Goal: Book appointment/travel/reservation

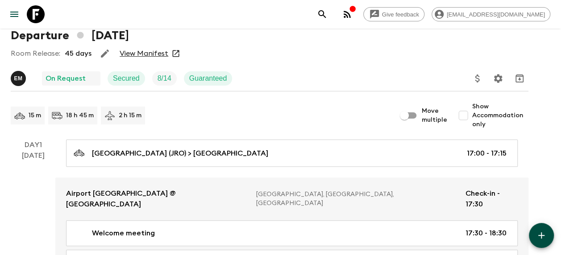
scroll to position [45, 0]
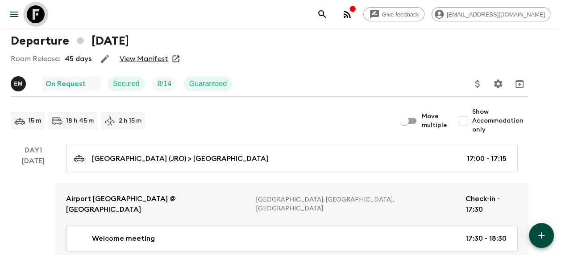
click at [36, 7] on icon at bounding box center [36, 14] width 18 height 18
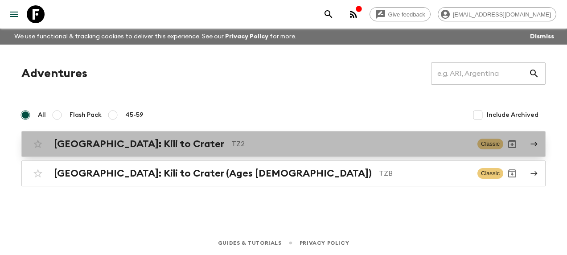
click at [139, 135] on div "[GEOGRAPHIC_DATA]: Kili to Crater TZ2 Classic" at bounding box center [266, 144] width 475 height 18
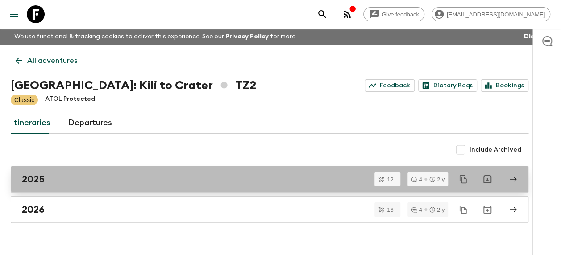
click at [90, 175] on div "2025" at bounding box center [261, 180] width 478 height 12
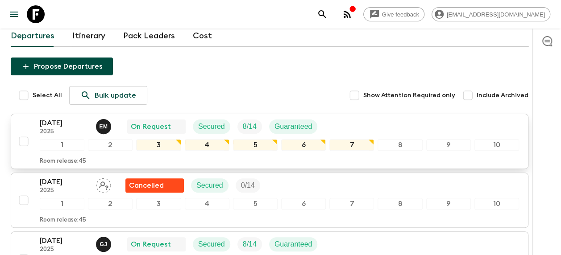
scroll to position [89, 0]
